Goal: Task Accomplishment & Management: Manage account settings

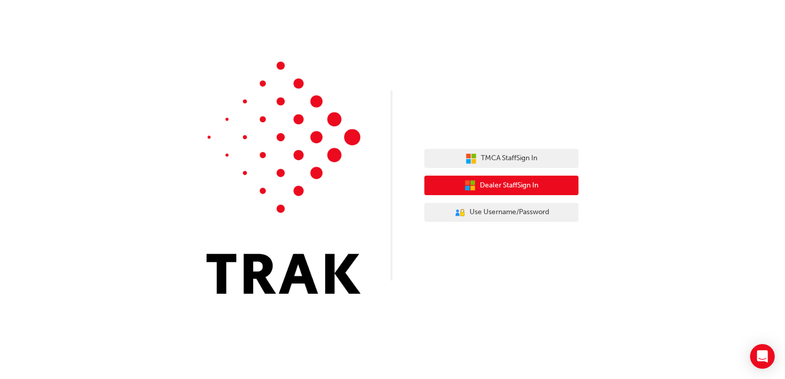
click at [511, 185] on span "Dealer Staff Sign In" at bounding box center [509, 186] width 59 height 12
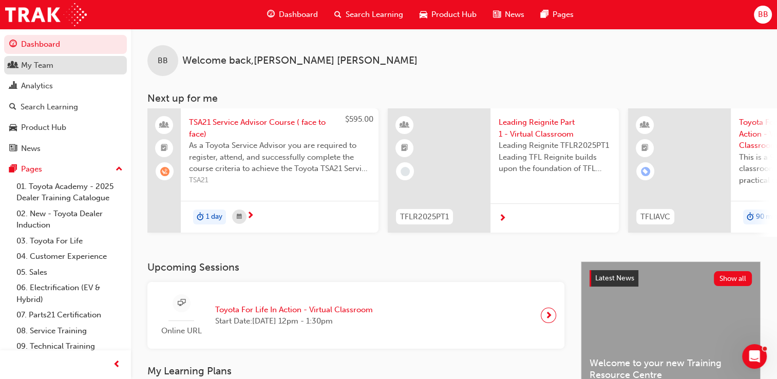
click at [37, 68] on div "My Team" at bounding box center [37, 66] width 32 height 12
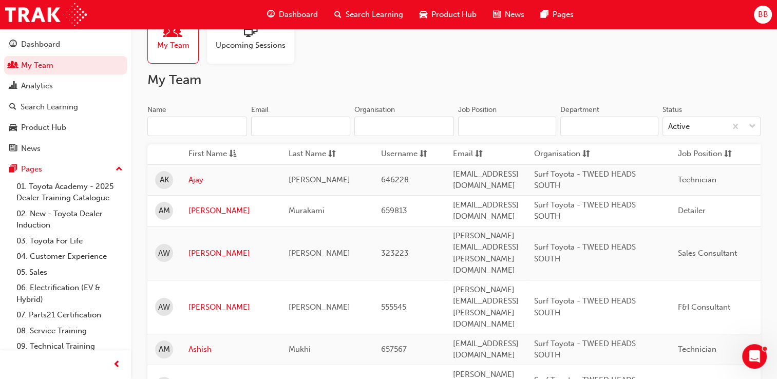
scroll to position [51, 0]
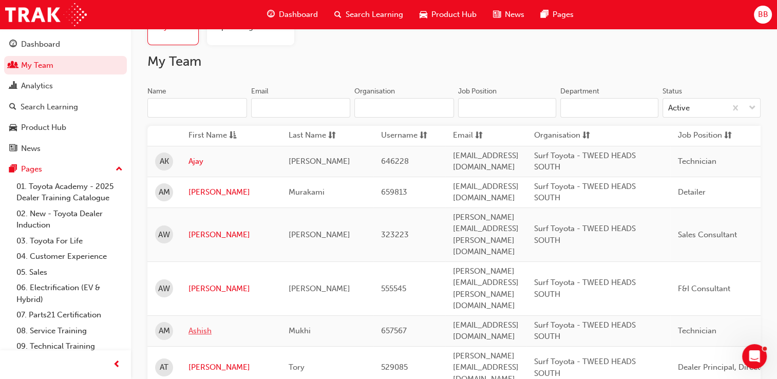
click at [203, 325] on link "Ashish" at bounding box center [230, 331] width 85 height 12
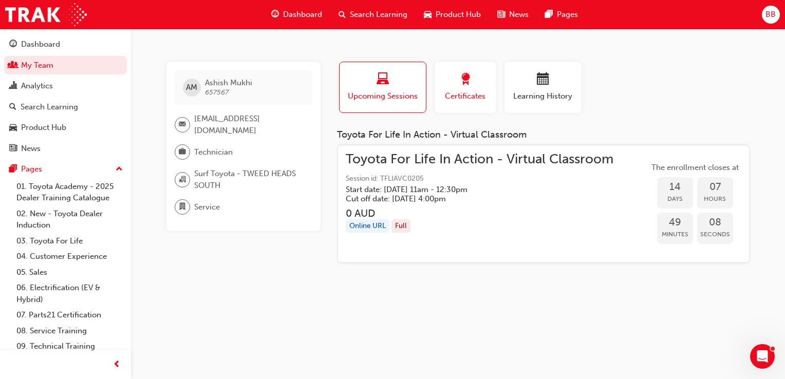
click at [472, 88] on div "Certificates" at bounding box center [465, 87] width 46 height 29
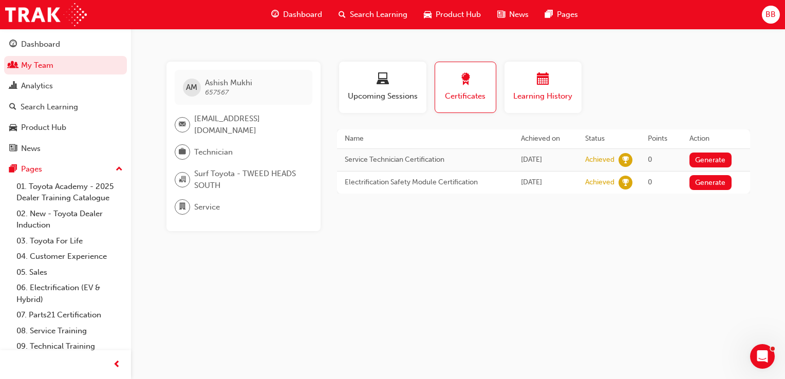
click at [534, 87] on div "button" at bounding box center [543, 81] width 62 height 16
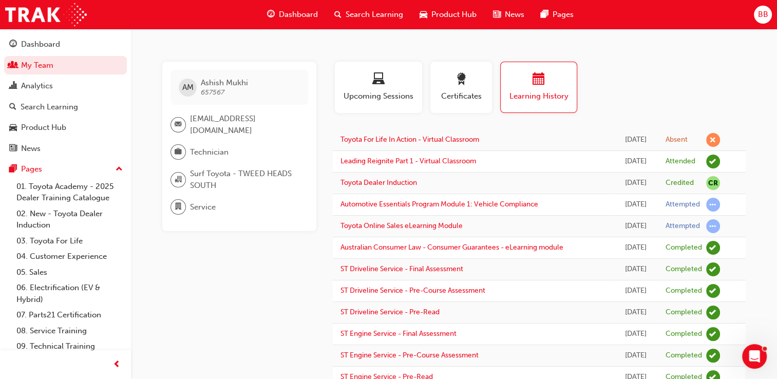
click at [766, 15] on span "BB" at bounding box center [762, 15] width 10 height 12
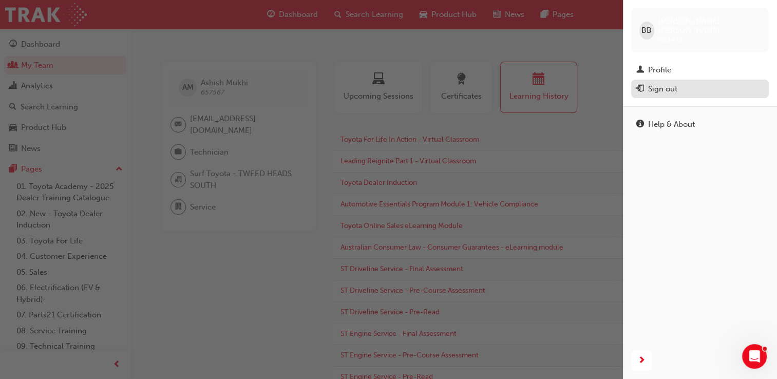
click at [662, 83] on div "Sign out" at bounding box center [662, 89] width 29 height 12
